Goal: Task Accomplishment & Management: Manage account settings

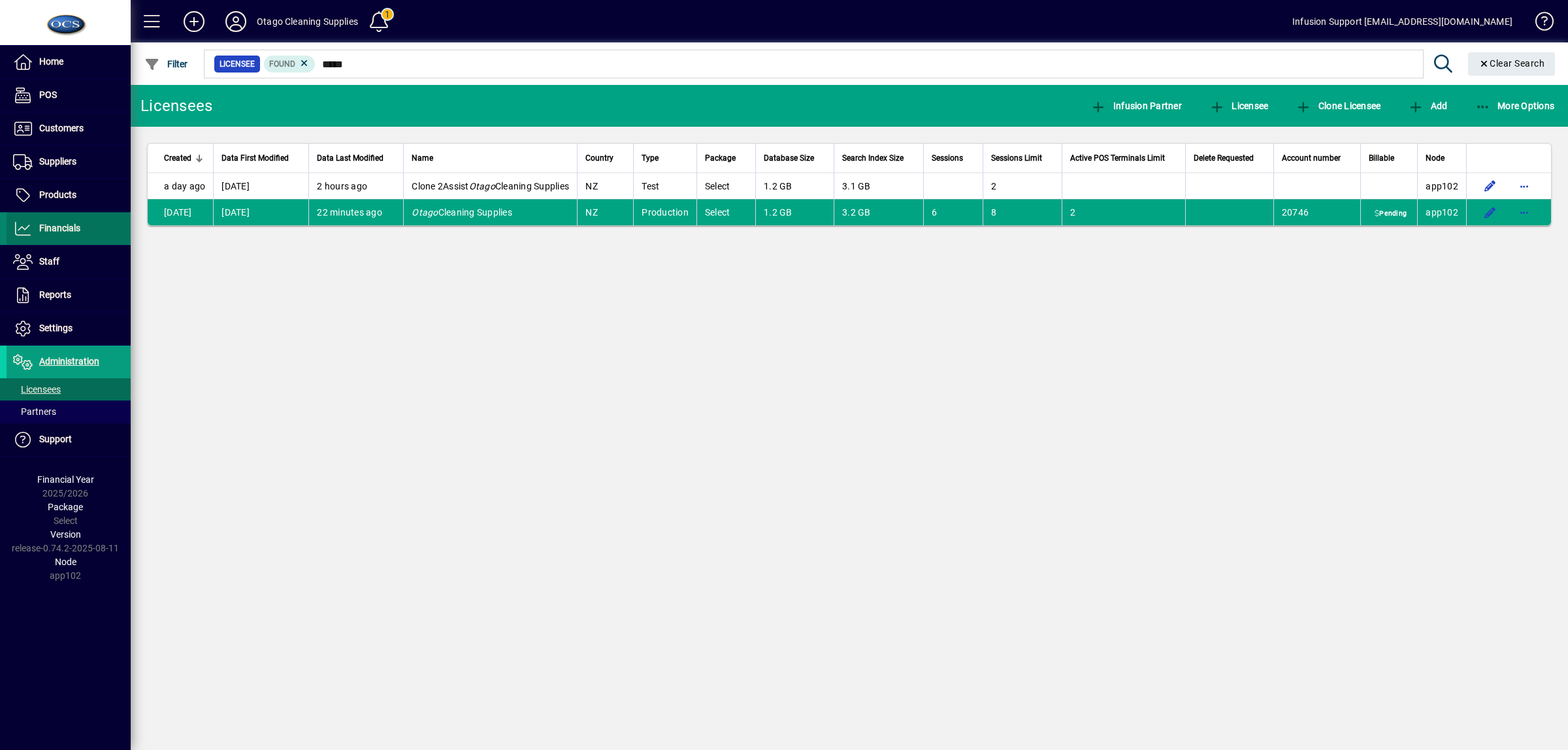
click at [58, 230] on span "Financials" at bounding box center [60, 228] width 41 height 11
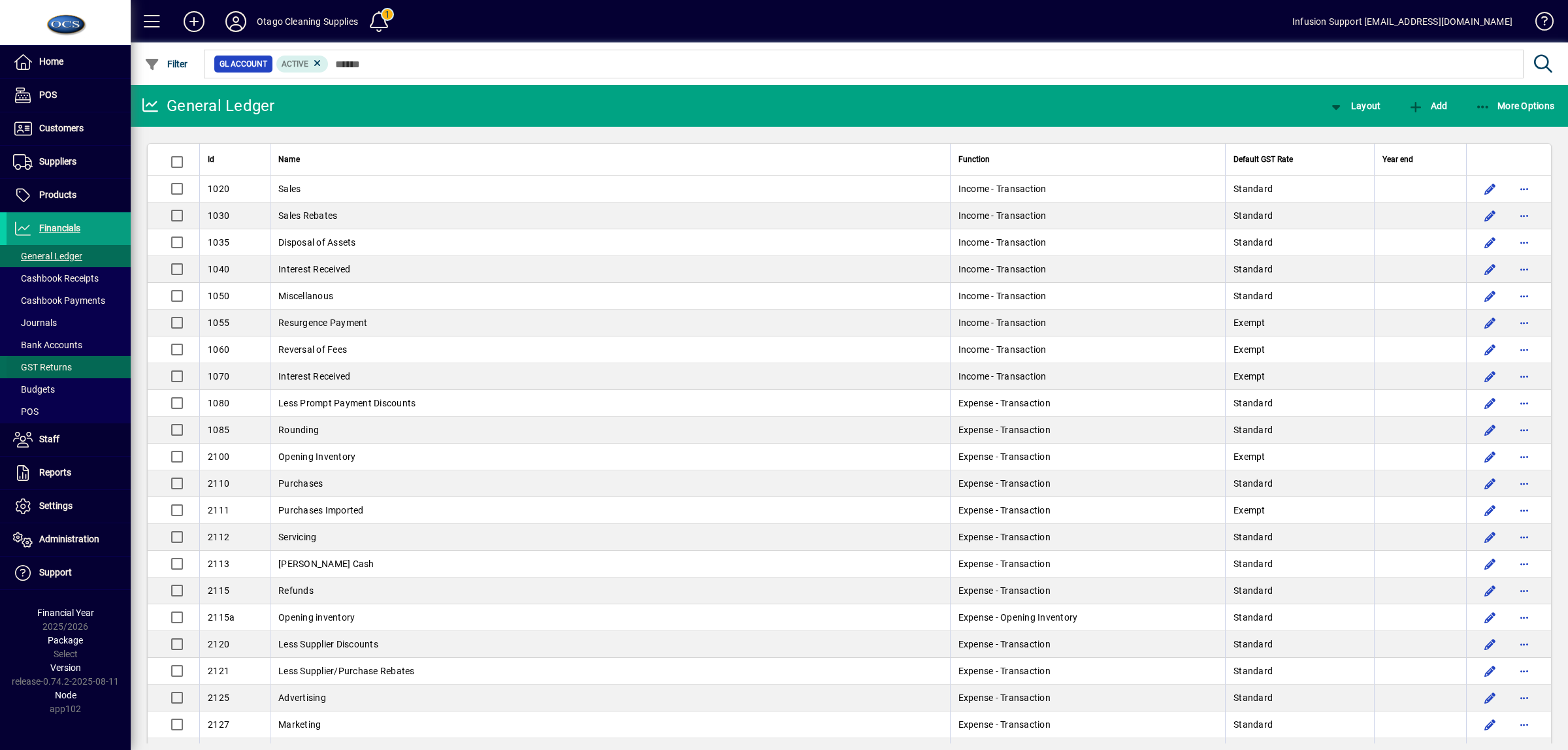
click at [51, 364] on span "GST Returns" at bounding box center [43, 367] width 59 height 11
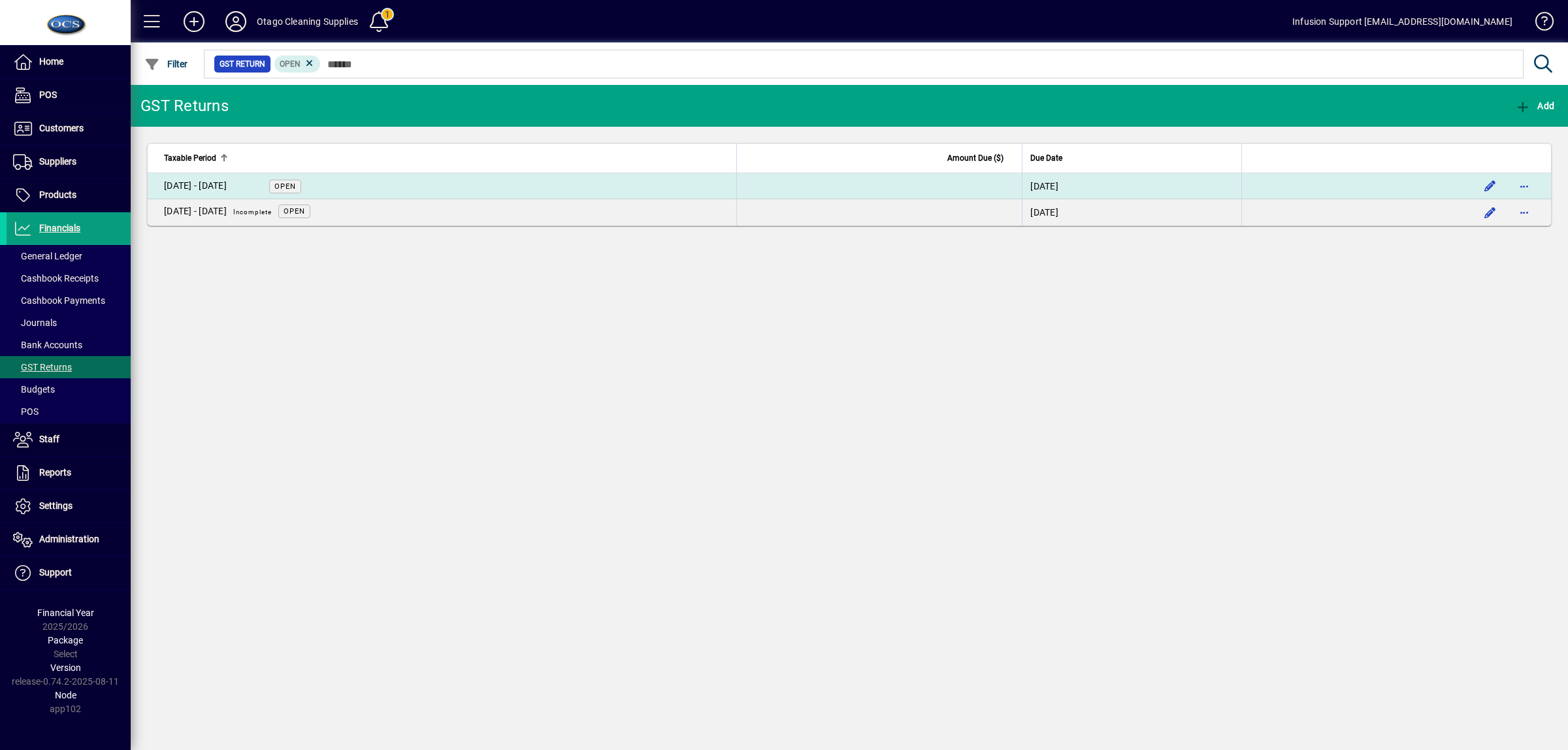
click at [468, 181] on td "[DATE] - [DATE] Open" at bounding box center [442, 186] width 588 height 26
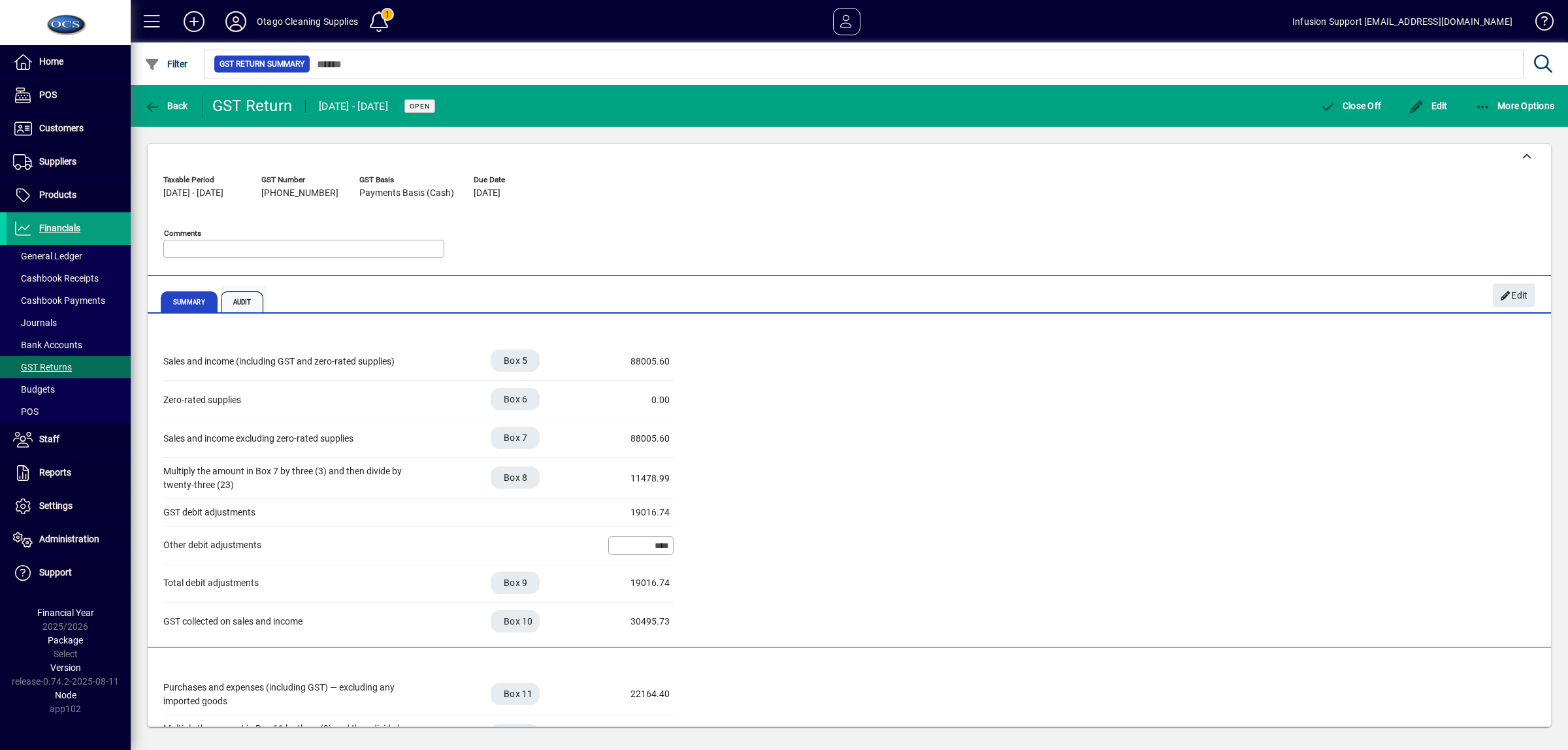
click at [242, 302] on span "Audit" at bounding box center [242, 302] width 43 height 21
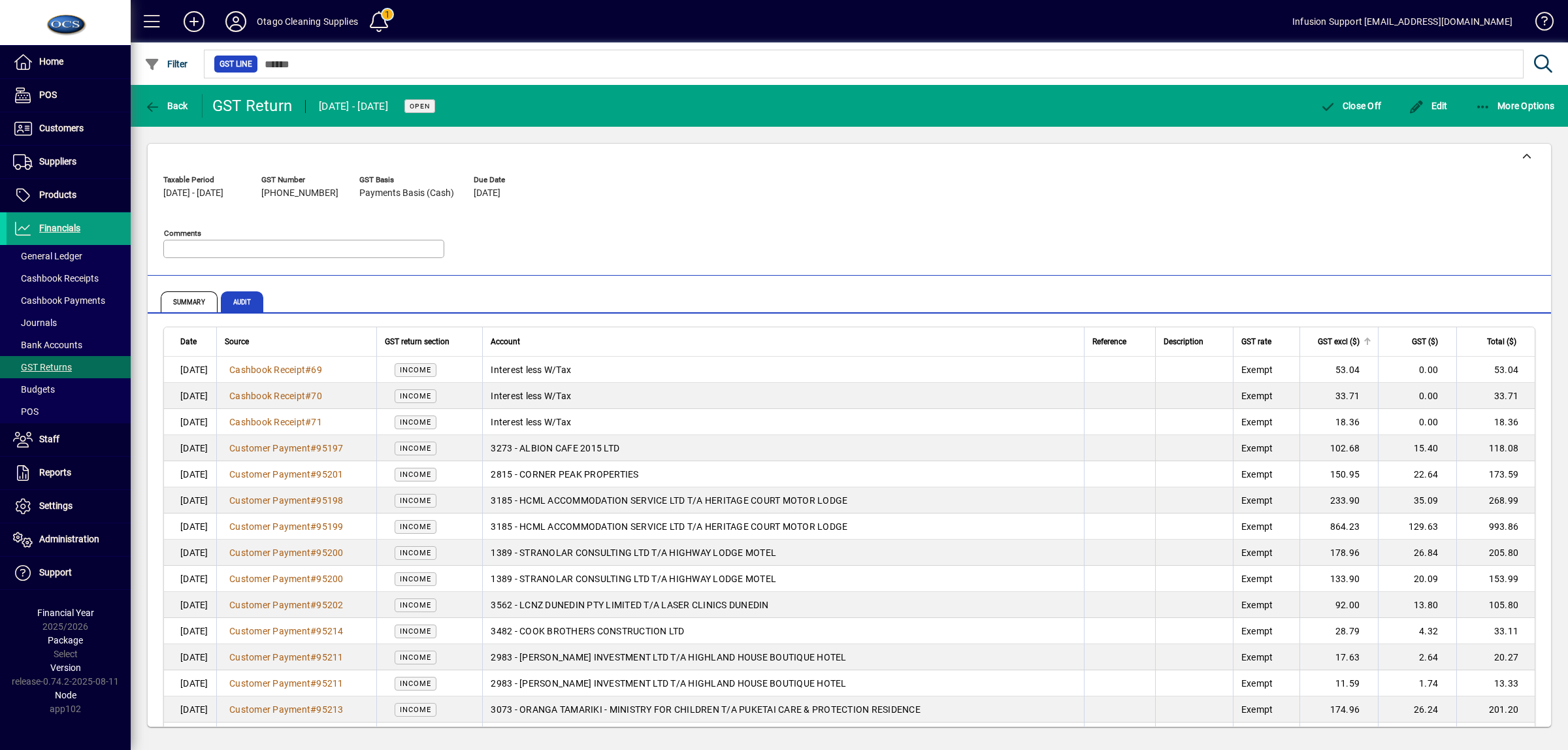
click at [1328, 341] on span "GST excl ($)" at bounding box center [1339, 341] width 42 height 14
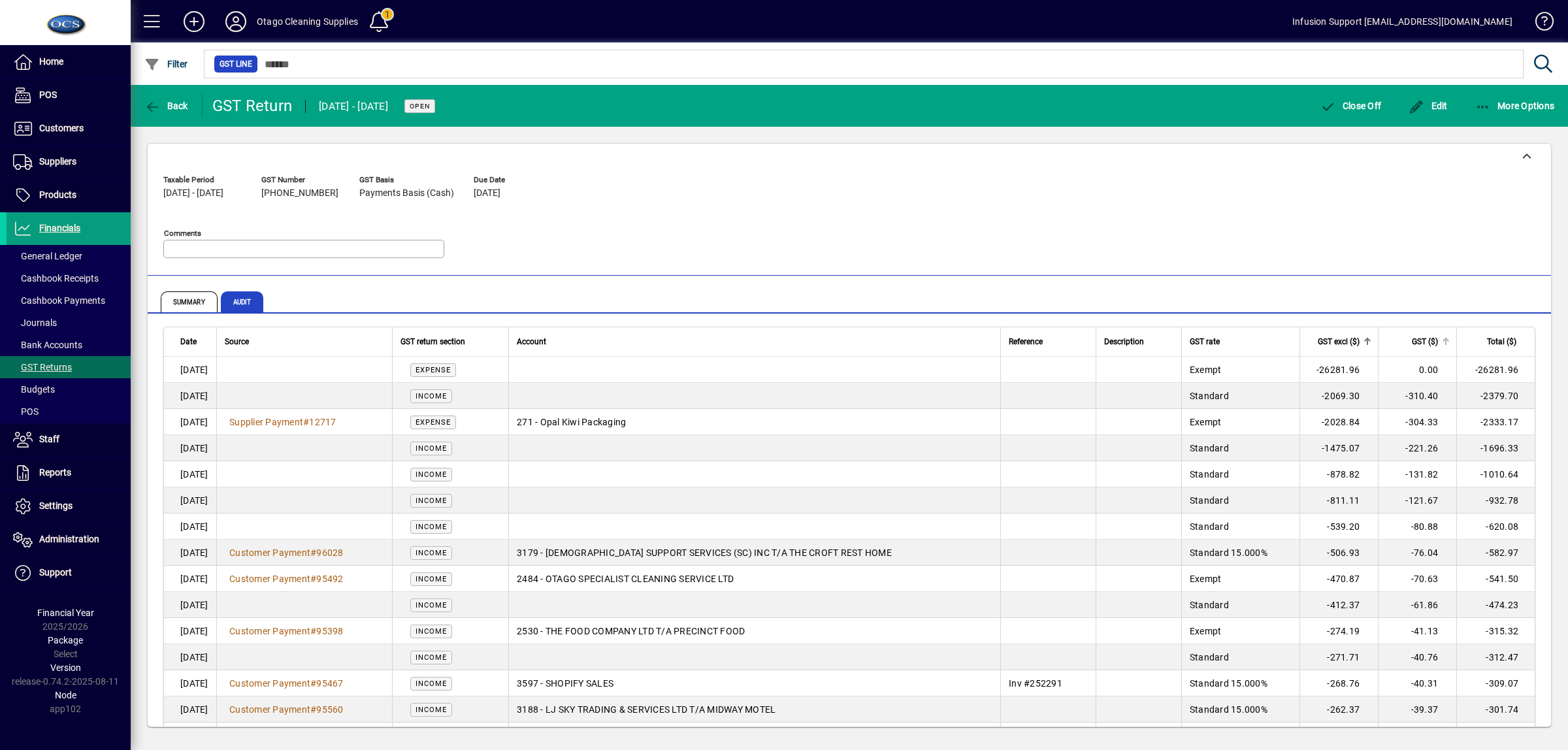
click at [1412, 336] on span "GST ($)" at bounding box center [1425, 341] width 26 height 14
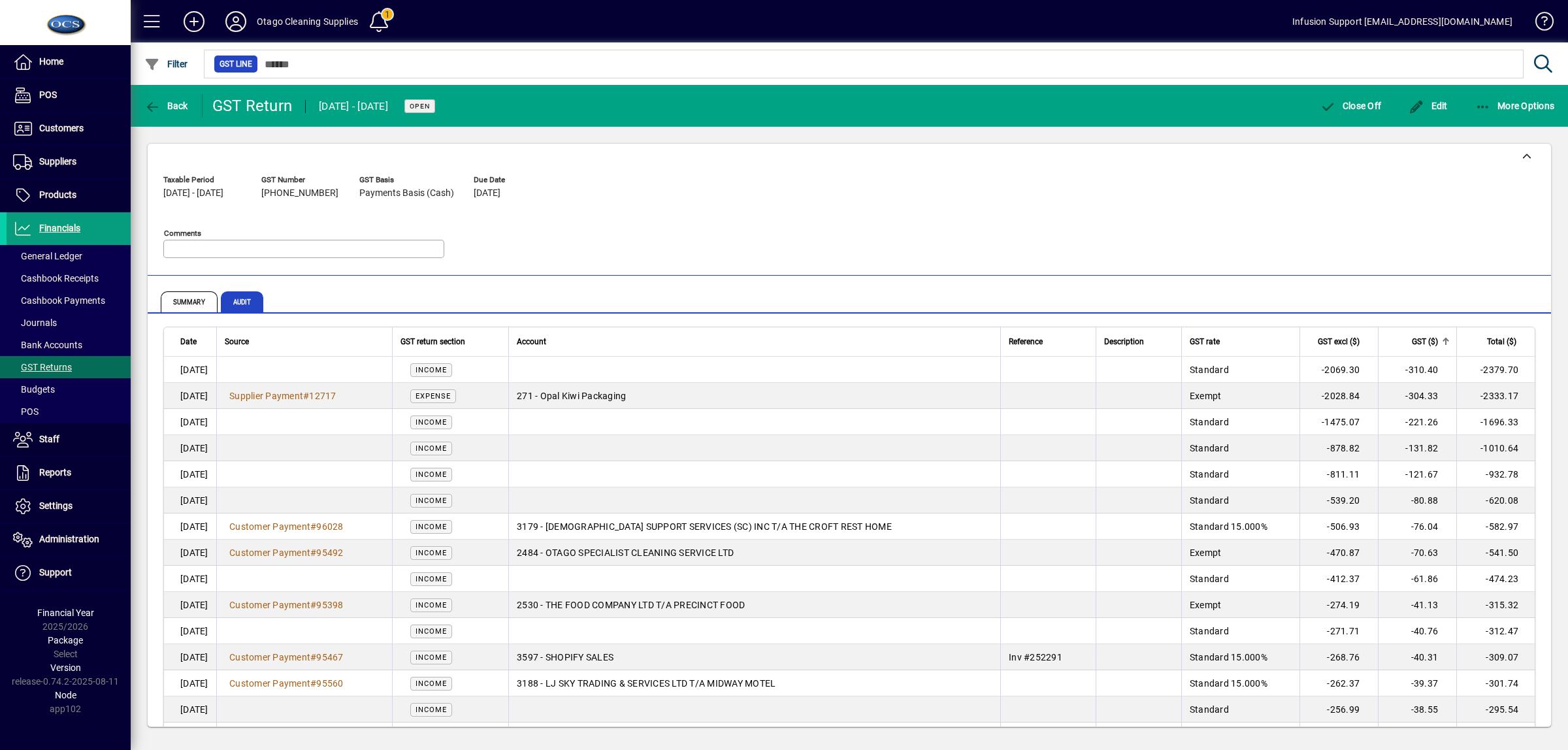
click at [1412, 341] on span "GST ($)" at bounding box center [1425, 341] width 26 height 14
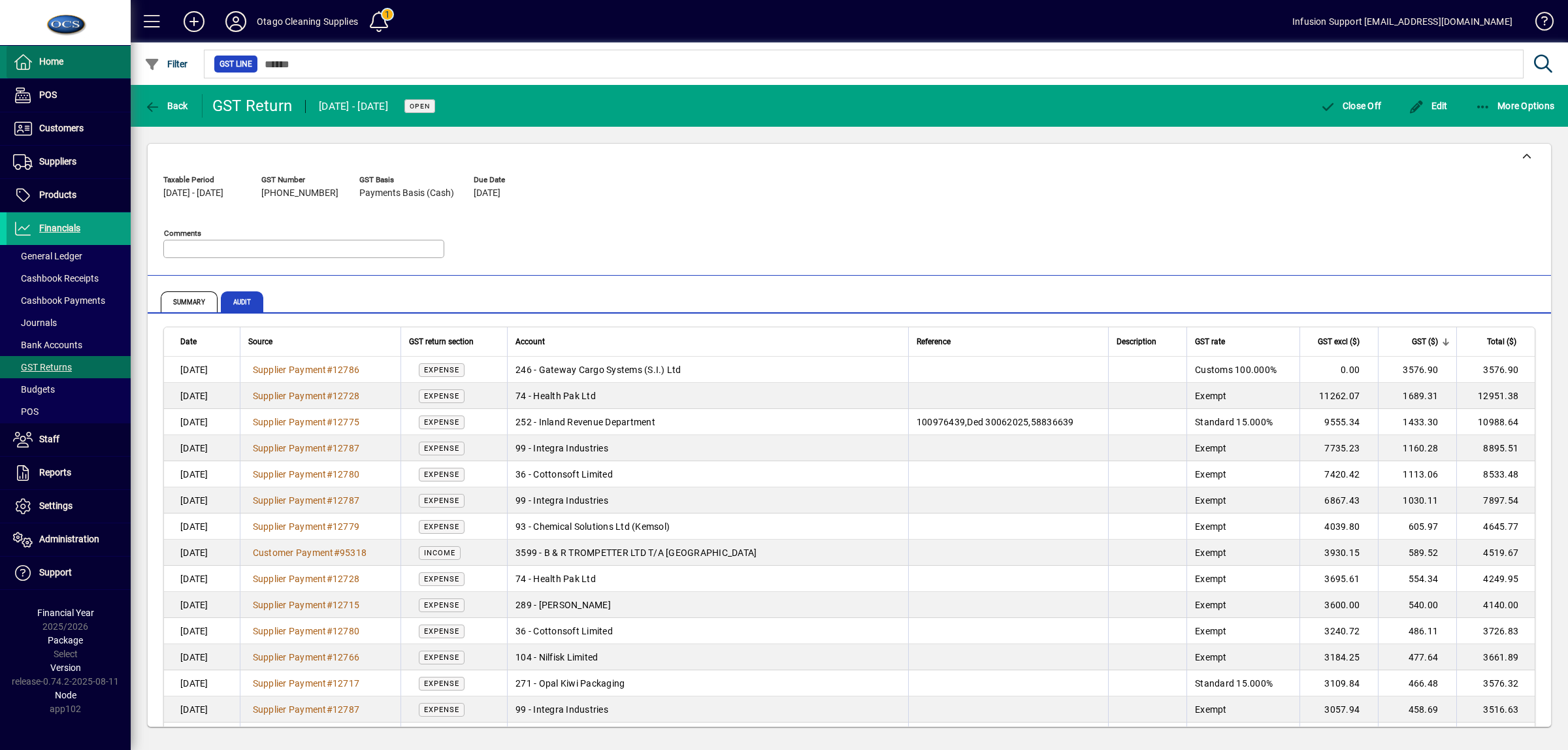
click at [53, 63] on span "Home" at bounding box center [51, 61] width 24 height 11
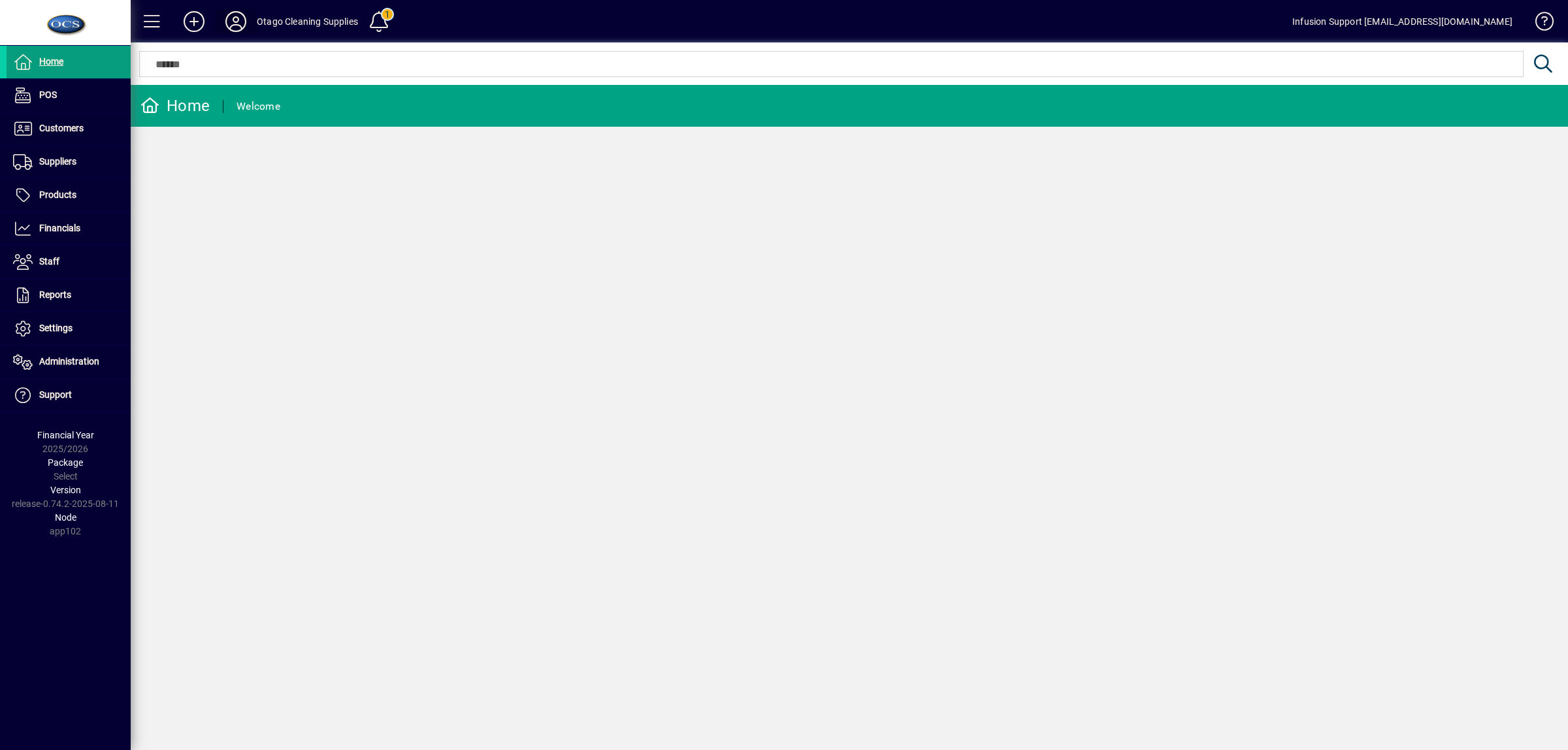
click at [236, 23] on icon at bounding box center [235, 22] width 26 height 21
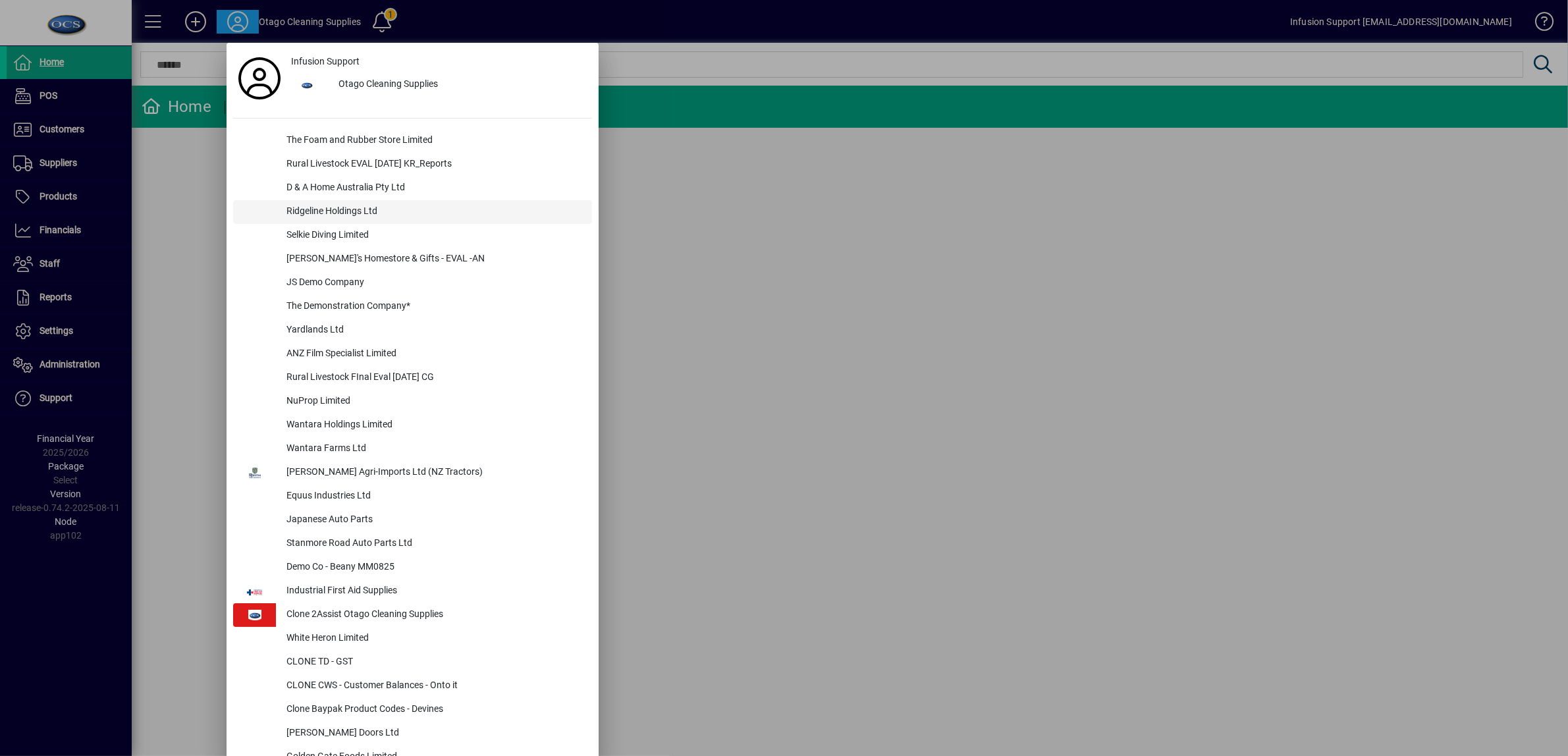
click at [314, 207] on div "Ridgeline Holdings Ltd" at bounding box center [434, 212] width 316 height 23
